Goal: Task Accomplishment & Management: Complete application form

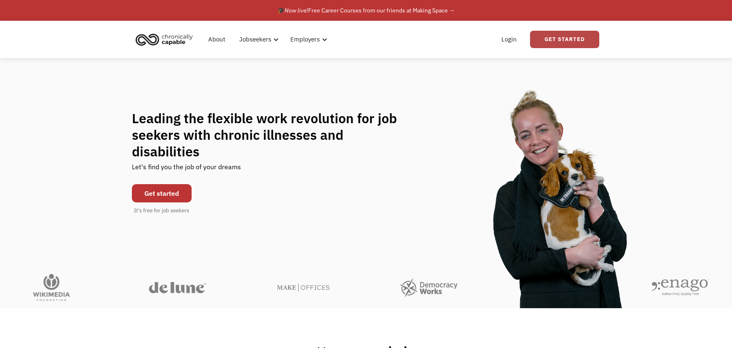
click at [571, 44] on link "Get Started" at bounding box center [564, 39] width 69 height 17
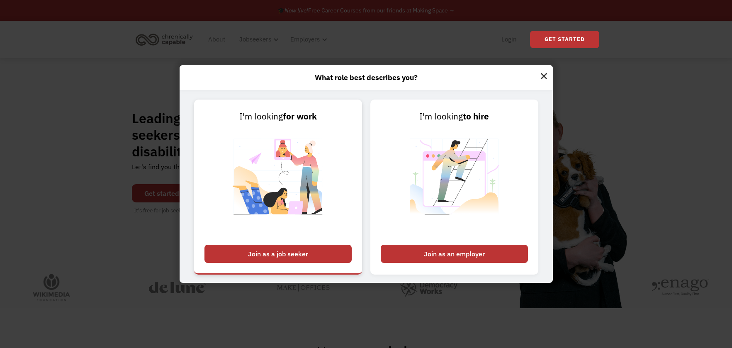
click at [322, 164] on img at bounding box center [277, 181] width 103 height 117
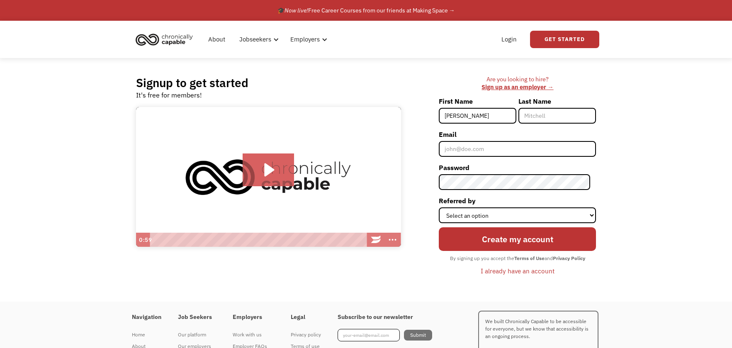
type input "[PERSON_NAME]"
type input "DVR"
type input "[PERSON_NAME][EMAIL_ADDRESS][PERSON_NAME][DOMAIN_NAME][US_STATE]"
drag, startPoint x: 558, startPoint y: 117, endPoint x: 517, endPoint y: 115, distance: 40.7
click at [517, 115] on div "First Name Cori Last Name DVR" at bounding box center [517, 111] width 157 height 33
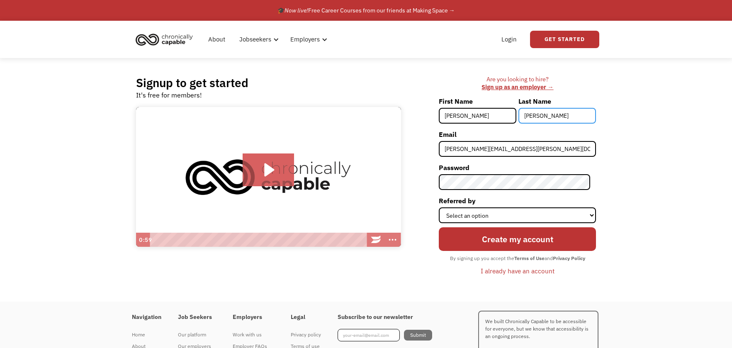
type input "Sandall"
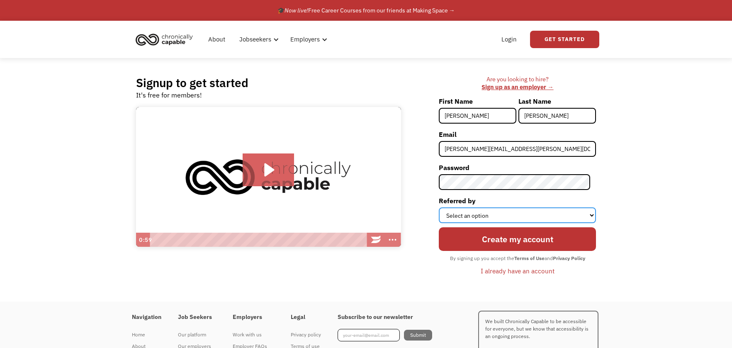
click at [482, 213] on select "Select an option Instagram Facebook Twitter Search Engine News Article Word of …" at bounding box center [517, 215] width 157 height 16
select select "Other"
click at [444, 207] on select "Select an option Instagram Facebook Twitter Search Engine News Article Word of …" at bounding box center [517, 215] width 157 height 16
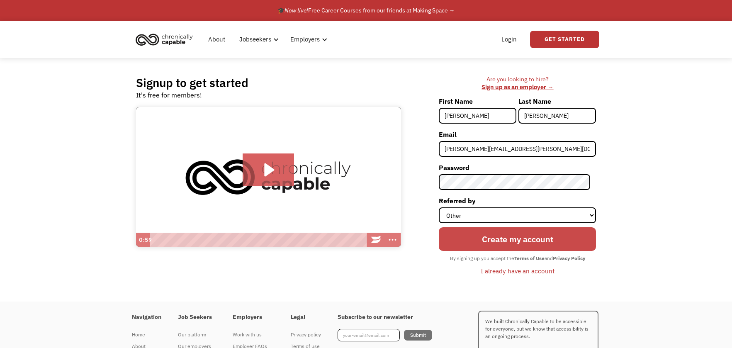
click at [486, 235] on input "Create my account" at bounding box center [517, 239] width 157 height 24
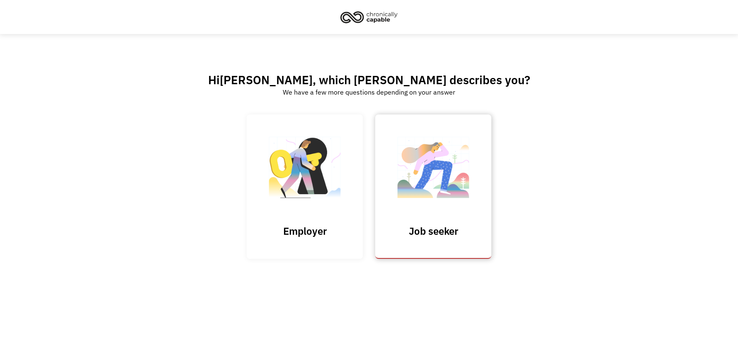
click at [435, 225] on h3 "Job seeker" at bounding box center [433, 231] width 83 height 12
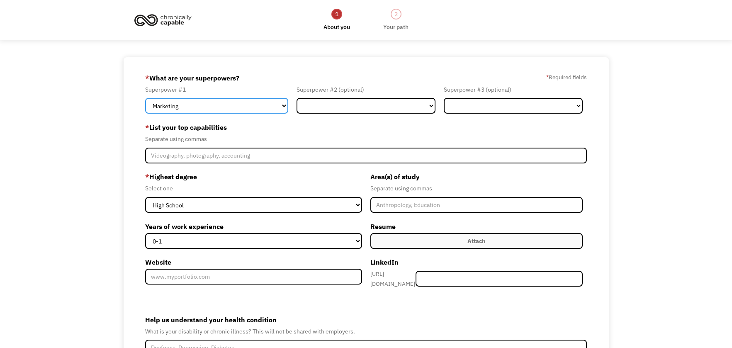
click at [275, 102] on select "Marketing Human Resources Finance Technology Operations Sales Industrial & Manu…" at bounding box center [216, 106] width 143 height 16
select select "Customer Service"
click at [145, 98] on select "Marketing Human Resources Finance Technology Operations Sales Industrial & Manu…" at bounding box center [216, 106] width 143 height 16
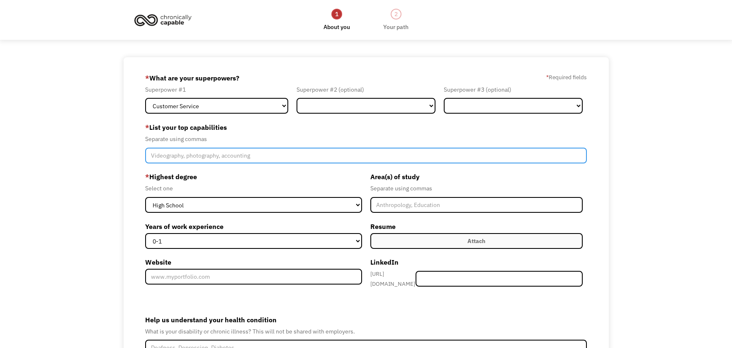
click at [233, 152] on input "Member-Create-Step1" at bounding box center [365, 156] width 441 height 16
type input "C"
type input "customer service, counseling"
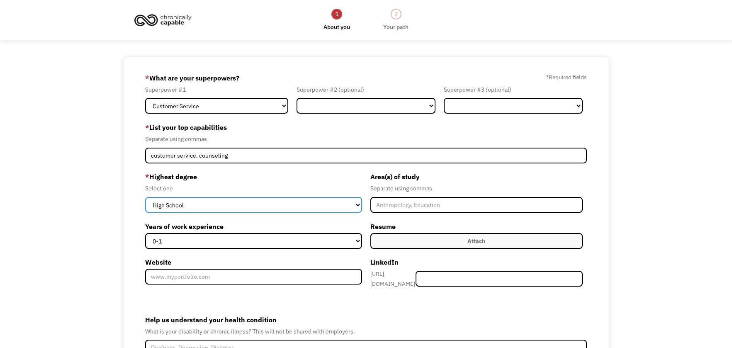
click at [223, 206] on select "High School Associates Bachelors Master's PhD" at bounding box center [253, 205] width 216 height 16
select select "masters"
click at [145, 197] on select "High School Associates Bachelors Master's PhD" at bounding box center [253, 205] width 216 height 16
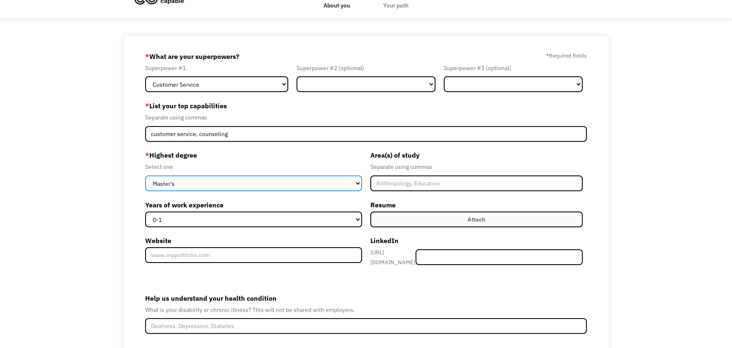
scroll to position [41, 0]
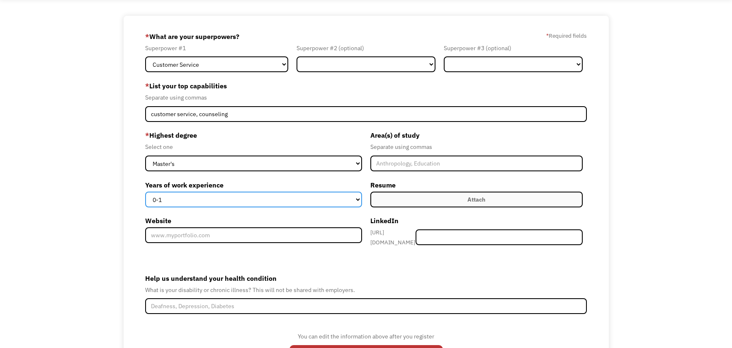
click at [283, 198] on select "0-1 2-4 5-10 11-15 15+" at bounding box center [253, 200] width 216 height 16
select select "11-15"
click at [145, 192] on select "0-1 2-4 5-10 11-15 15+" at bounding box center [253, 200] width 216 height 16
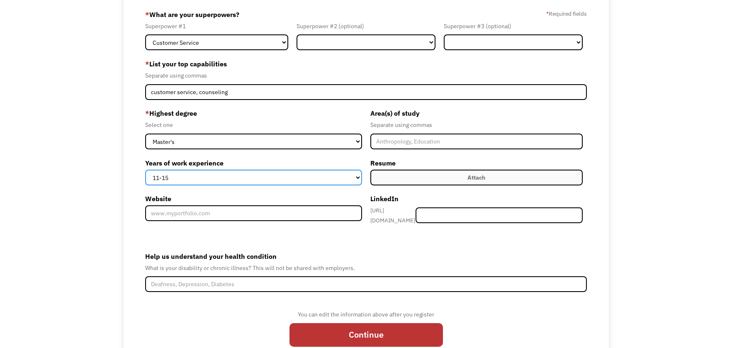
scroll to position [83, 0]
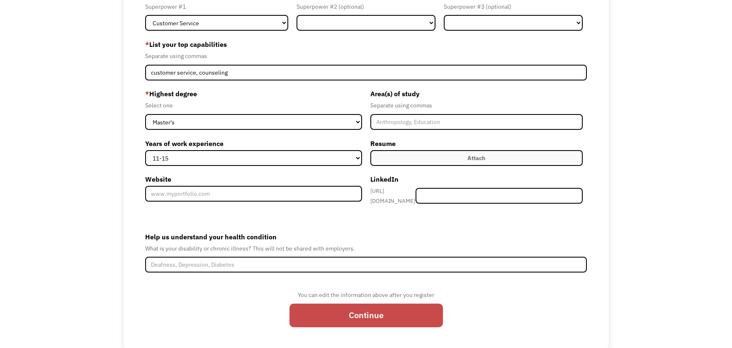
click at [339, 308] on input "Continue" at bounding box center [365, 315] width 153 height 24
type input "Please wait..."
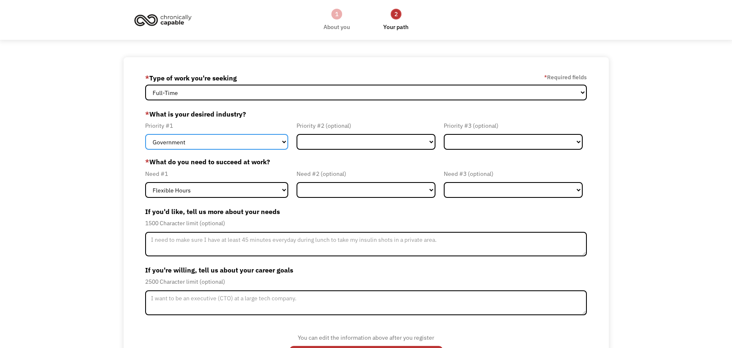
click at [241, 146] on select "Government Finance & Insurance Health & Social Care Tech & Engineering Creative…" at bounding box center [216, 142] width 143 height 16
select select "Other"
click at [145, 134] on select "Government Finance & Insurance Health & Social Care Tech & Engineering Creative…" at bounding box center [216, 142] width 143 height 16
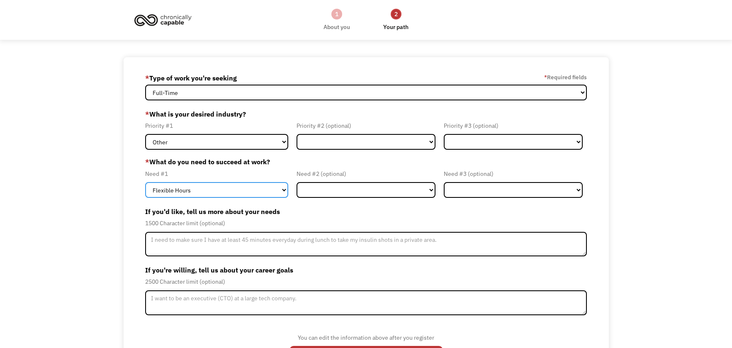
click at [231, 195] on select "Flexible Hours Remote Work Service Animal On-site Accommodations Visual Support…" at bounding box center [216, 190] width 143 height 16
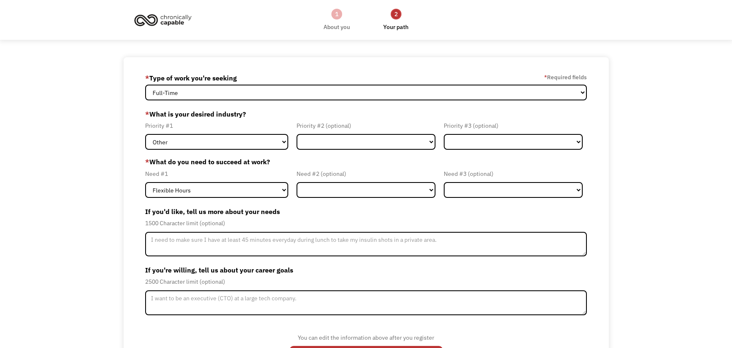
click at [221, 277] on div "2500 Character limit (optional)" at bounding box center [365, 282] width 441 height 10
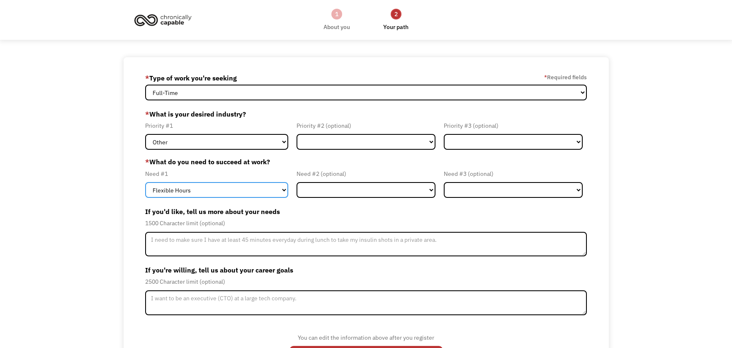
click at [227, 182] on select "Flexible Hours Remote Work Service Animal On-site Accommodations Visual Support…" at bounding box center [216, 190] width 143 height 16
select select "Other"
click at [145, 182] on select "Flexible Hours Remote Work Service Animal On-site Accommodations Visual Support…" at bounding box center [216, 190] width 143 height 16
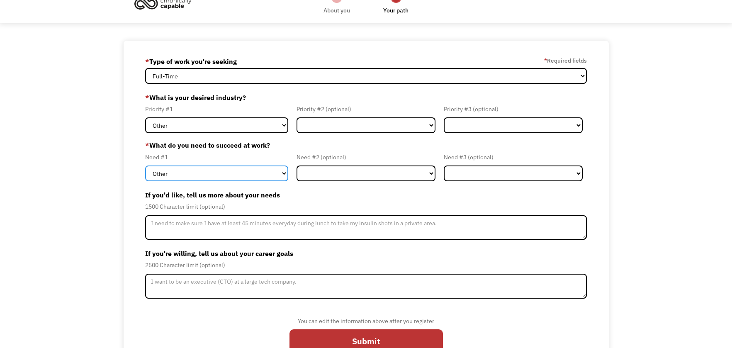
scroll to position [41, 0]
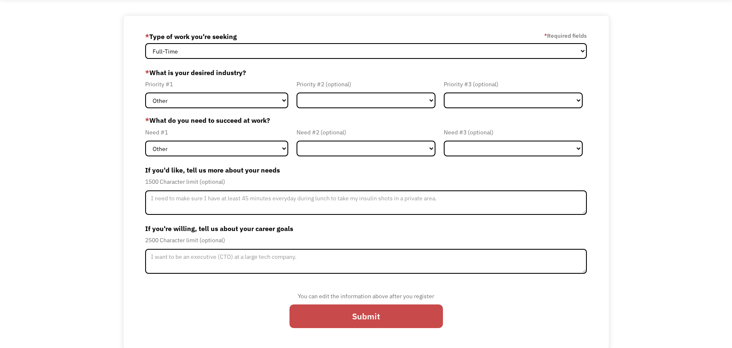
click at [325, 325] on input "Submit" at bounding box center [365, 316] width 153 height 24
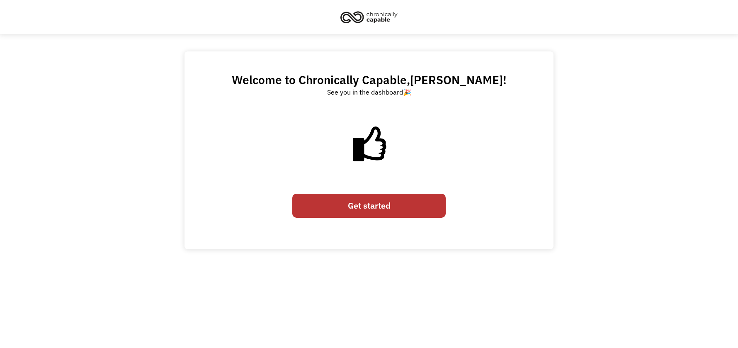
click at [354, 211] on link "Get started" at bounding box center [368, 206] width 153 height 24
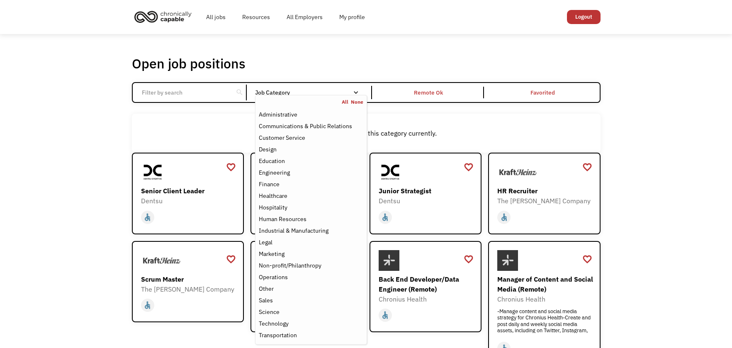
click at [349, 102] on link "All" at bounding box center [346, 102] width 9 height 7
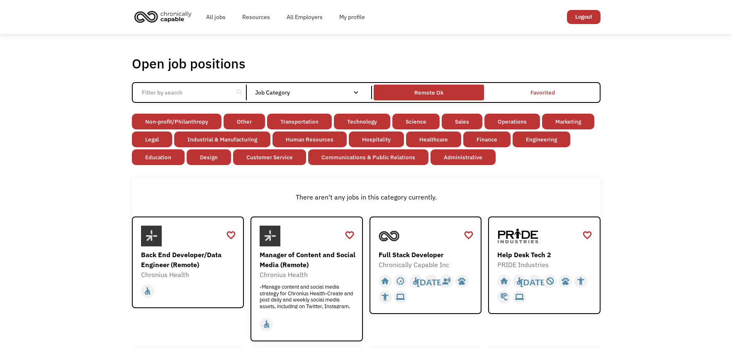
click at [419, 97] on div "Remote Ok" at bounding box center [428, 92] width 29 height 10
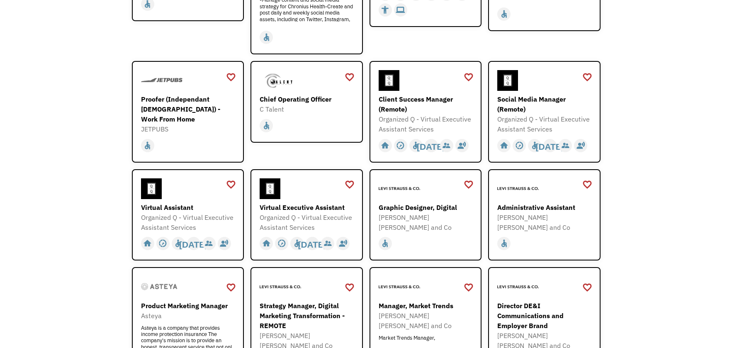
scroll to position [290, 0]
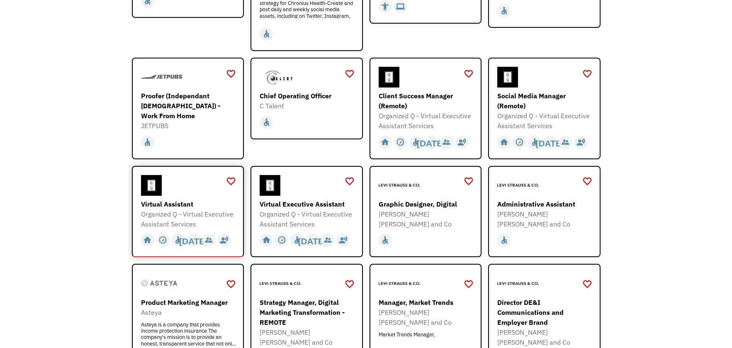
click at [202, 216] on div "Organized Q - Virtual Executive Assistant Services" at bounding box center [189, 219] width 96 height 20
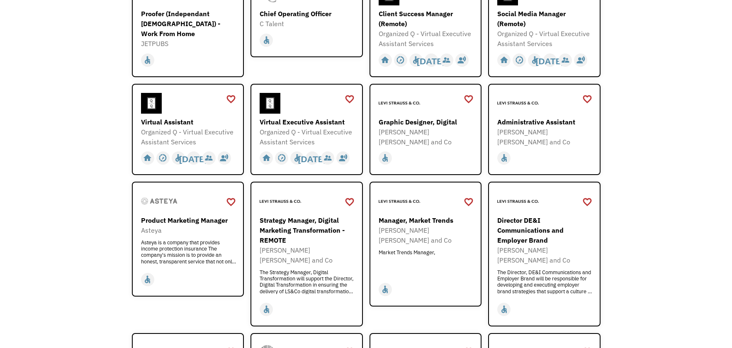
scroll to position [373, 0]
click at [425, 134] on div "[PERSON_NAME] [PERSON_NAME] and Co" at bounding box center [427, 136] width 96 height 20
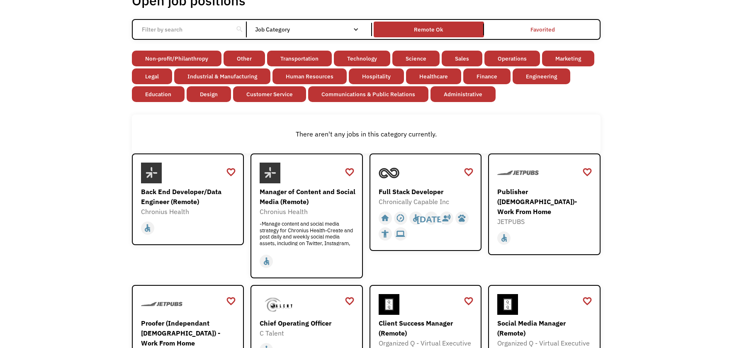
scroll to position [15, 0]
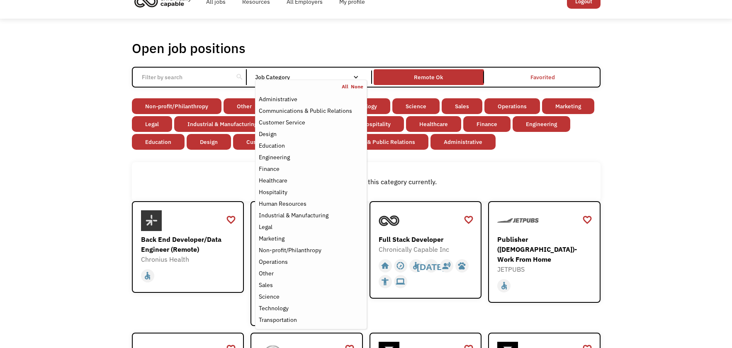
click at [338, 75] on div "Job Category" at bounding box center [311, 77] width 112 height 6
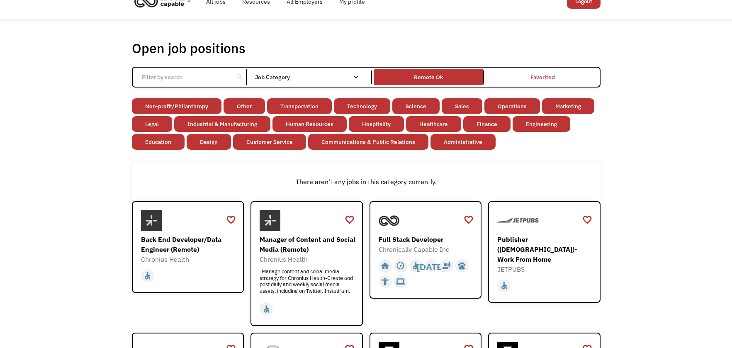
click at [338, 75] on div "Job Category" at bounding box center [311, 77] width 112 height 6
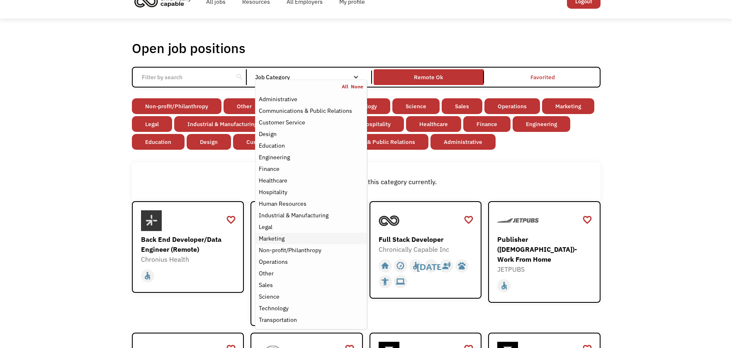
click at [306, 240] on div "Marketing" at bounding box center [311, 238] width 104 height 10
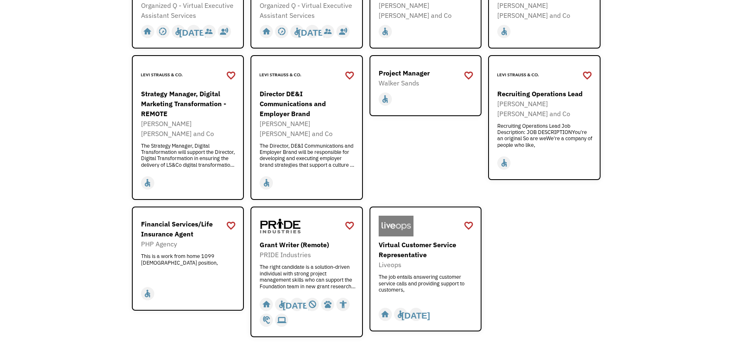
scroll to position [513, 0]
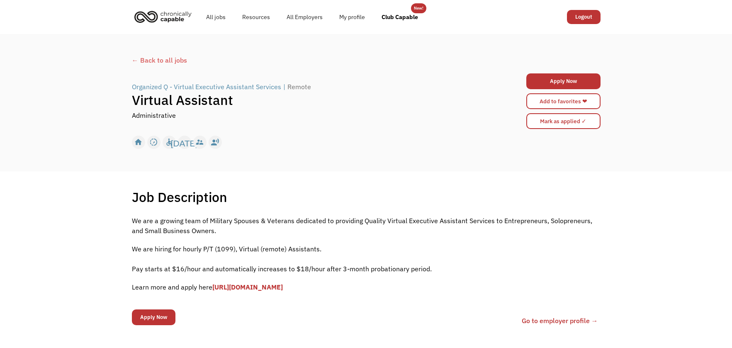
click at [279, 289] on link "[URL][DOMAIN_NAME]" at bounding box center [247, 287] width 70 height 8
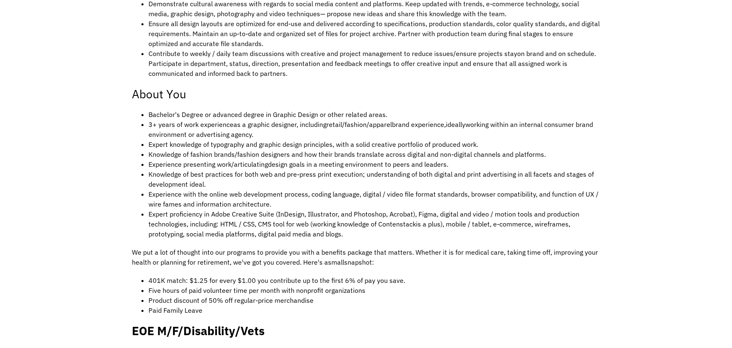
scroll to position [456, 0]
